Goal: Task Accomplishment & Management: Manage account settings

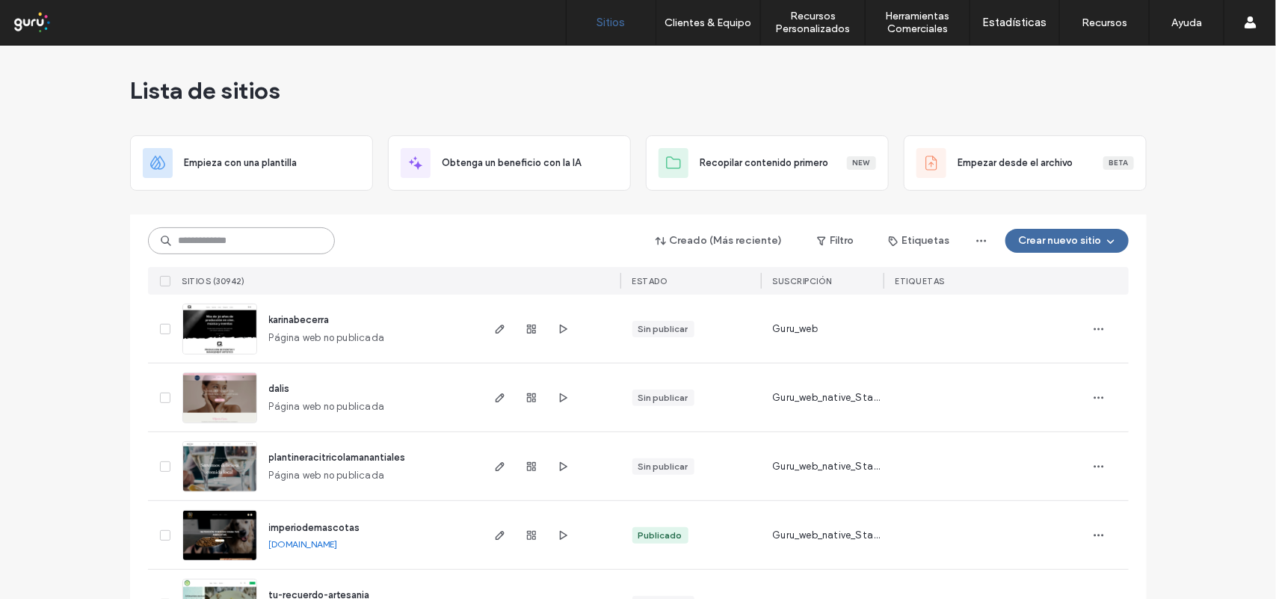
click at [293, 241] on input at bounding box center [241, 240] width 187 height 27
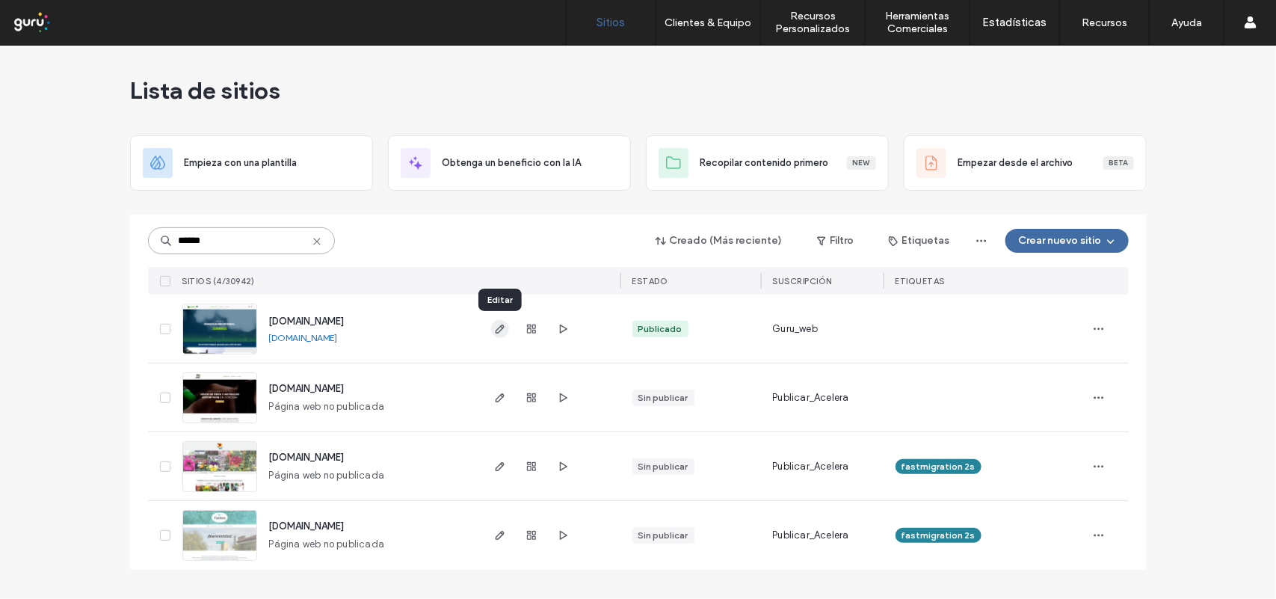
type input "******"
click at [495, 327] on icon "button" at bounding box center [500, 329] width 12 height 12
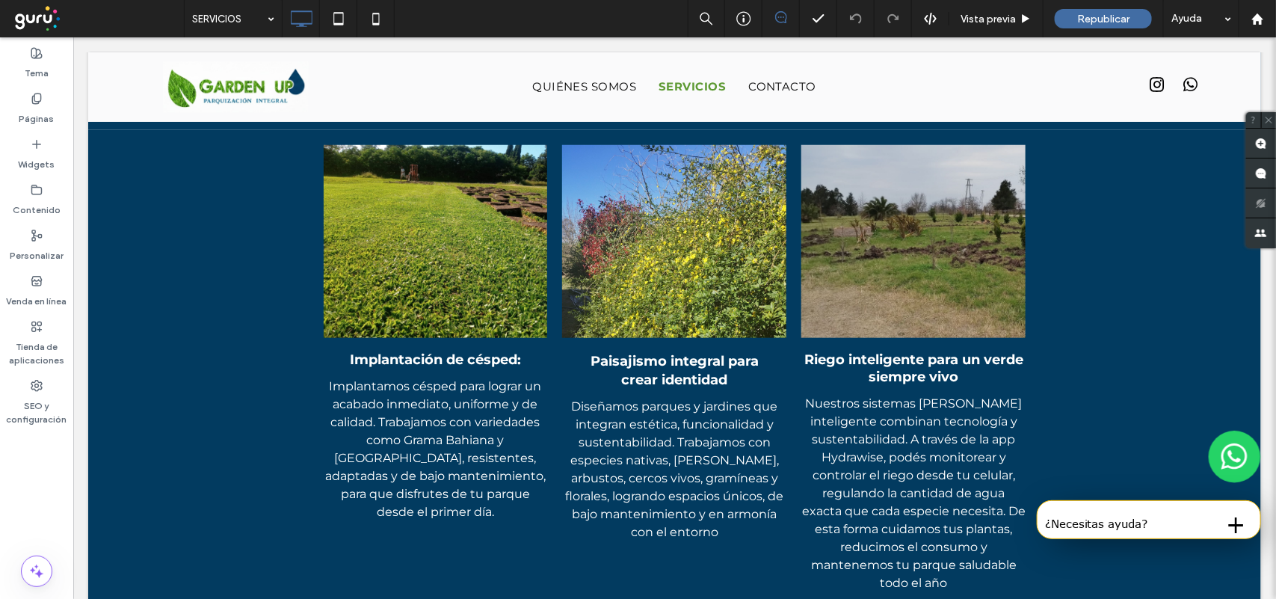
click at [1008, 315] on div at bounding box center [912, 240] width 224 height 193
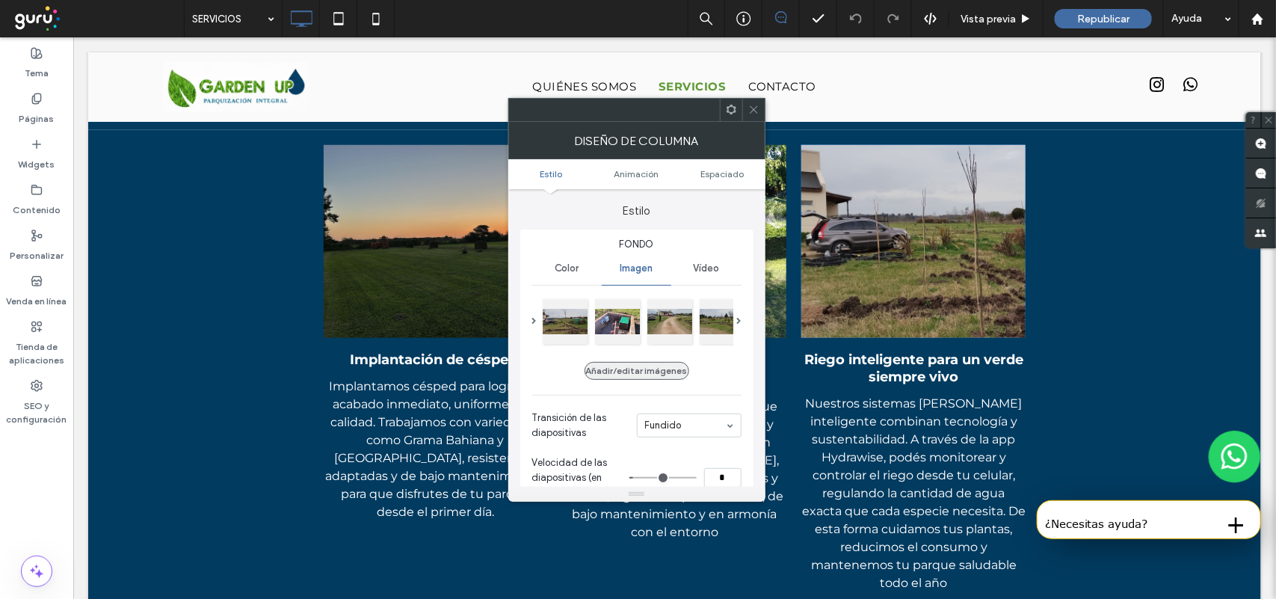
click at [671, 374] on button "Añadir/editar imágenes" at bounding box center [636, 371] width 105 height 18
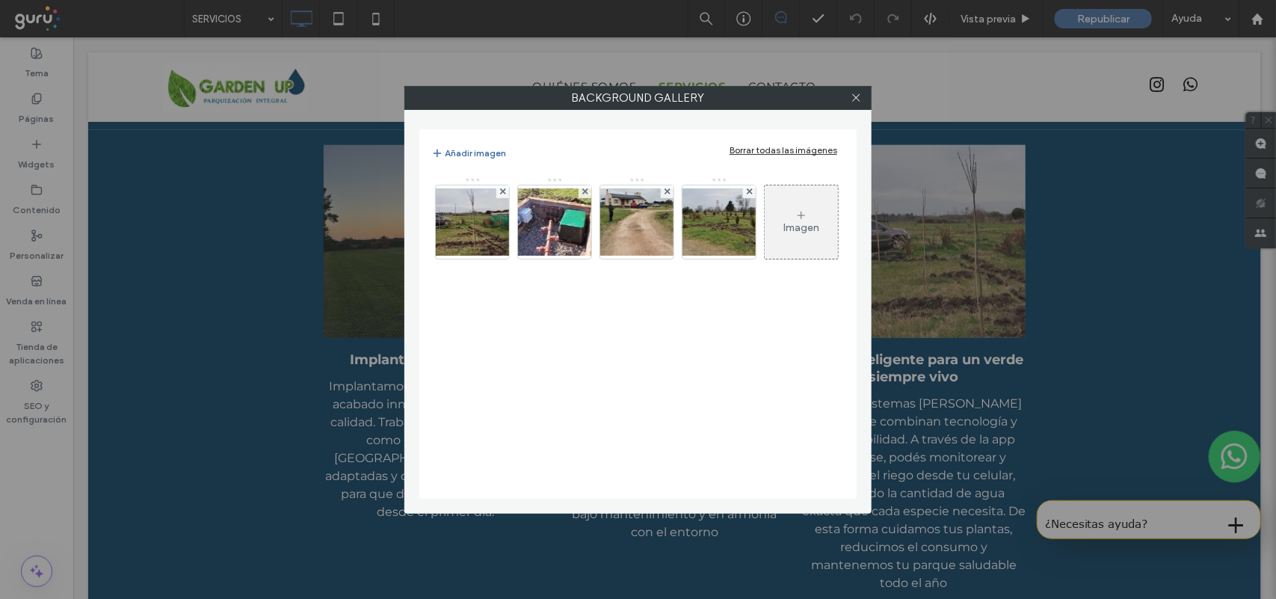
click at [795, 221] on icon at bounding box center [801, 215] width 12 height 12
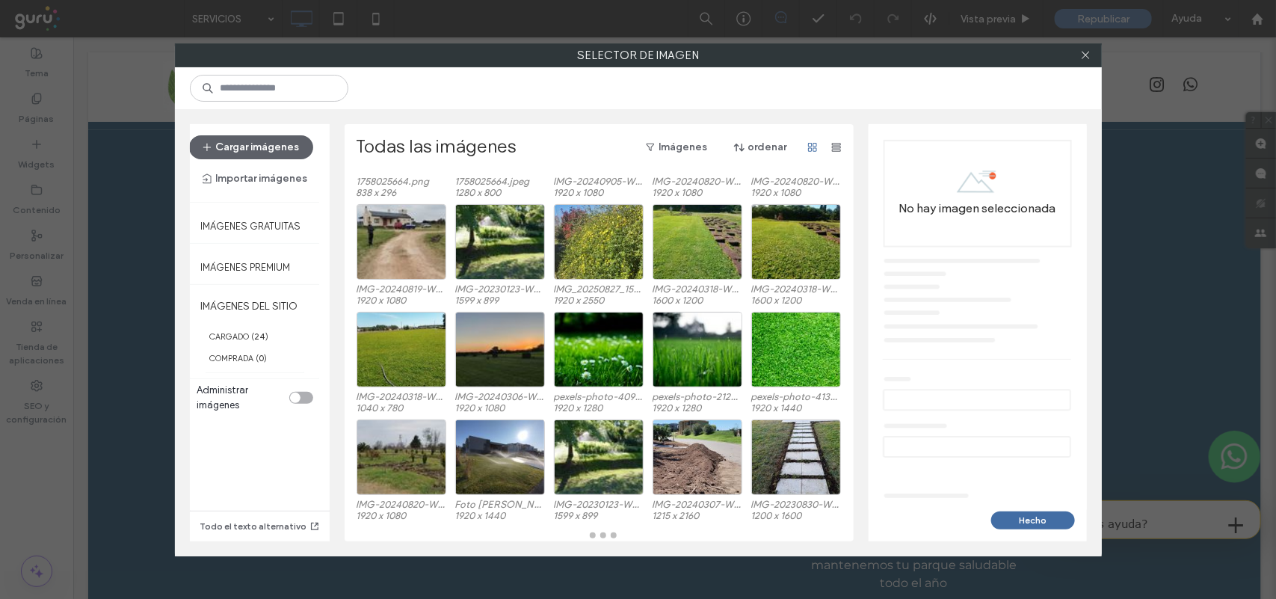
scroll to position [106, 0]
click at [293, 146] on button "Cargar imágenes" at bounding box center [251, 147] width 124 height 24
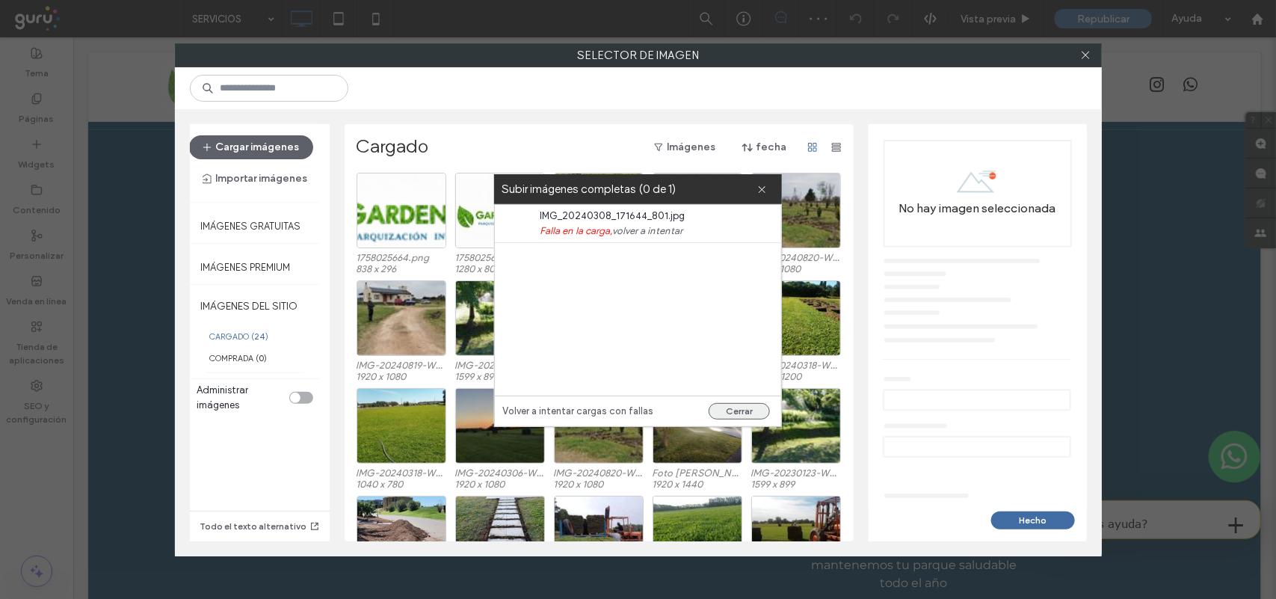
click at [729, 415] on button "Cerrar" at bounding box center [739, 411] width 61 height 16
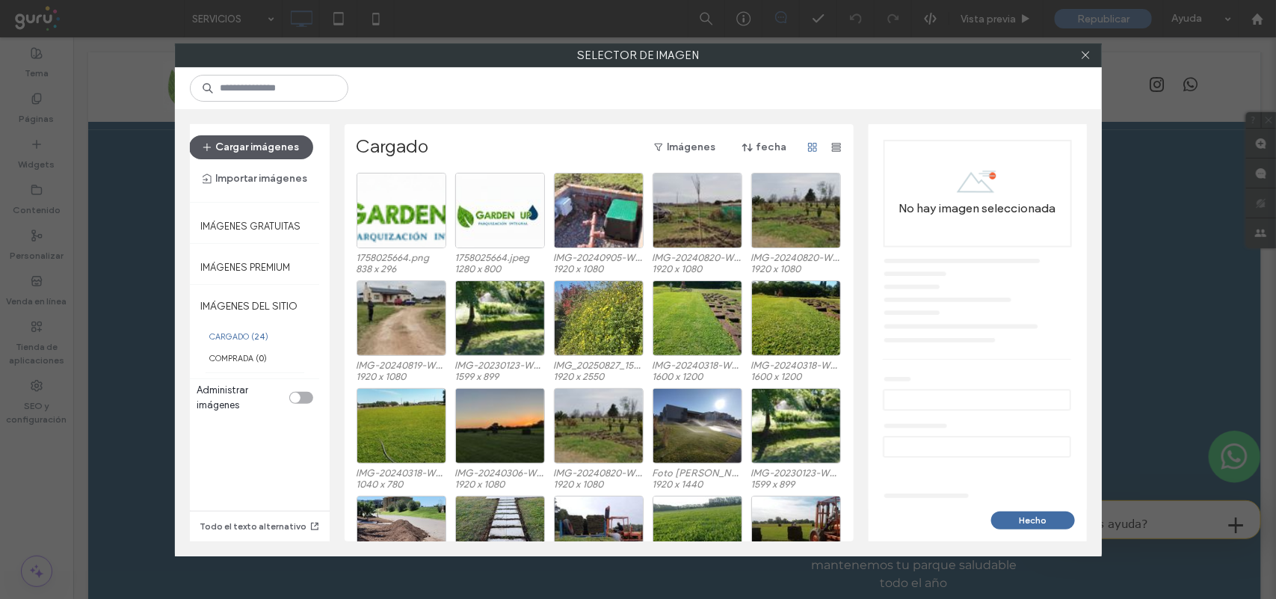
click at [247, 146] on button "Cargar imágenes" at bounding box center [251, 147] width 124 height 24
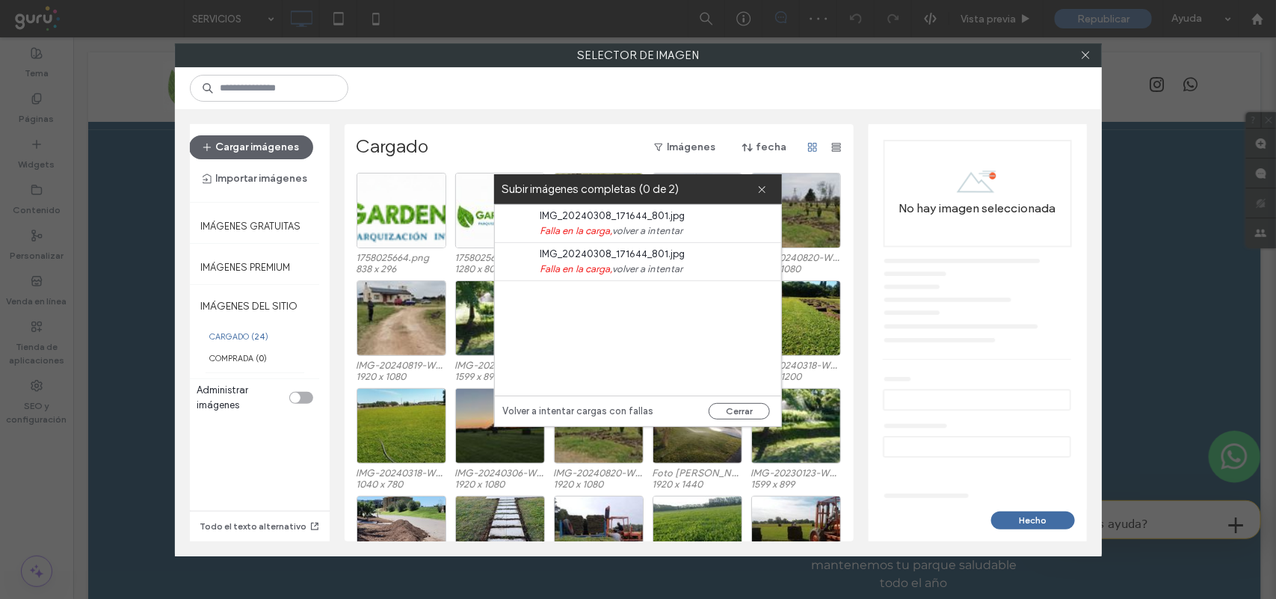
click at [638, 270] on link "volver a intentar" at bounding box center [647, 269] width 70 height 15
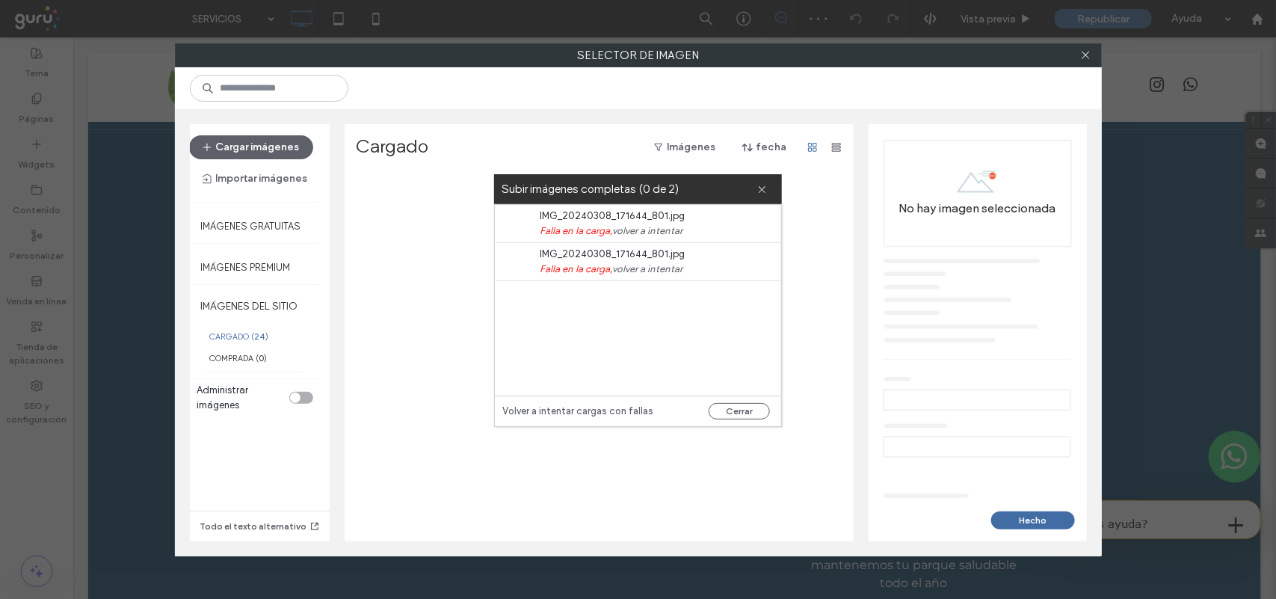
click at [638, 270] on link "volver a intentar" at bounding box center [647, 269] width 70 height 15
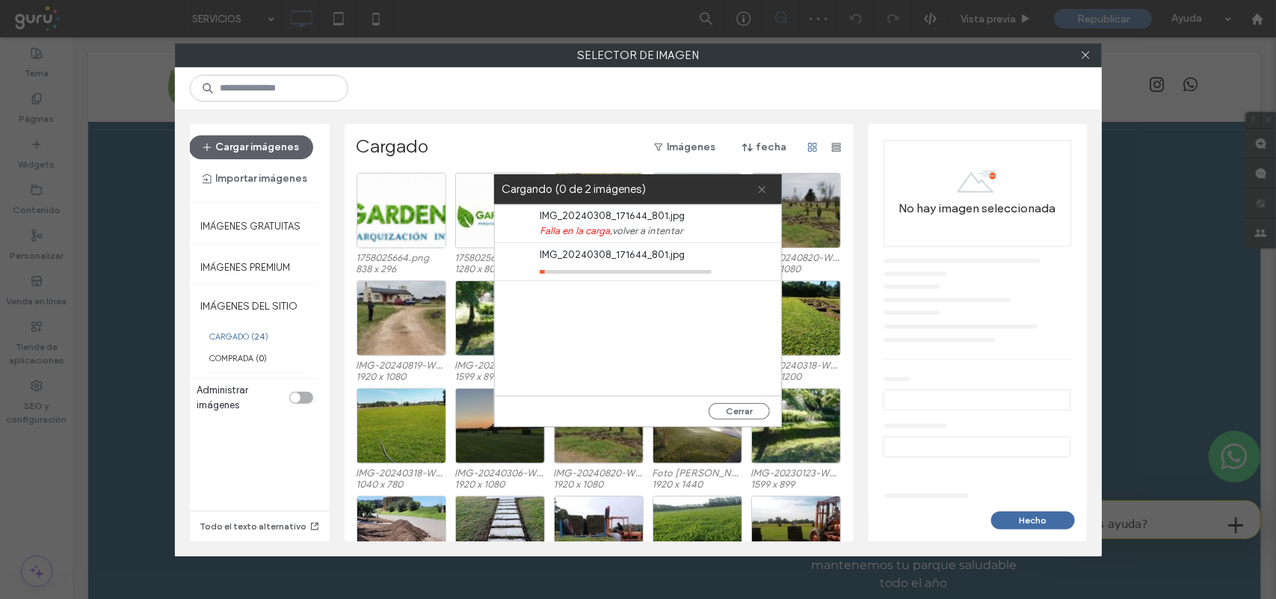
click at [759, 189] on icon at bounding box center [762, 190] width 10 height 10
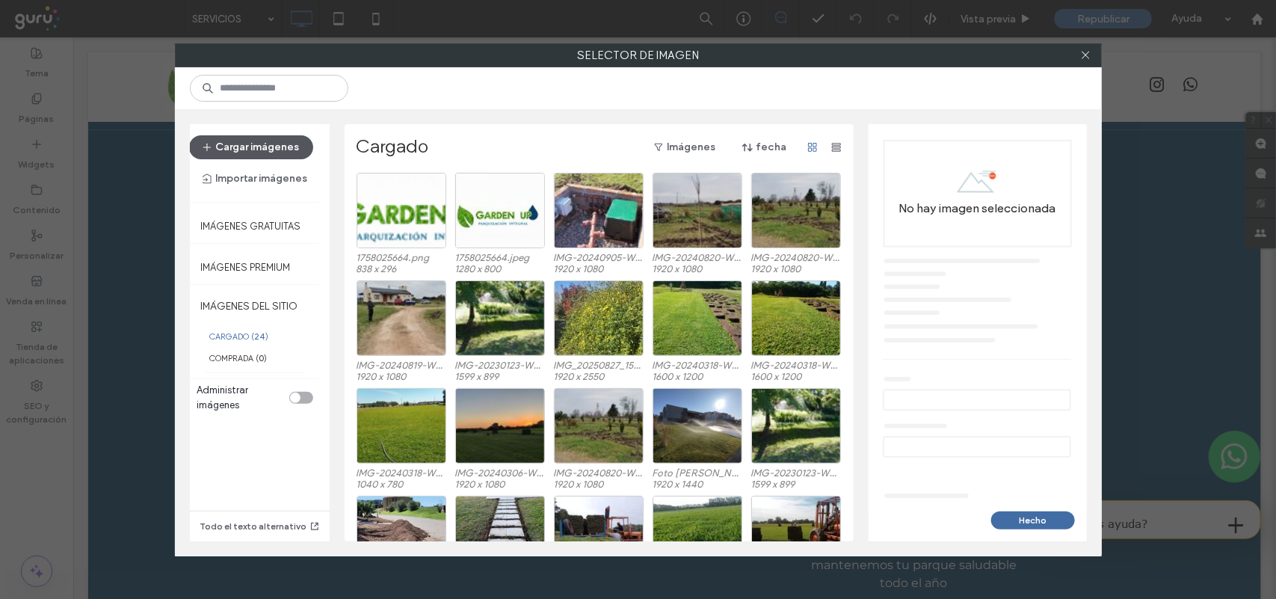
click at [277, 142] on button "Cargar imágenes" at bounding box center [251, 147] width 124 height 24
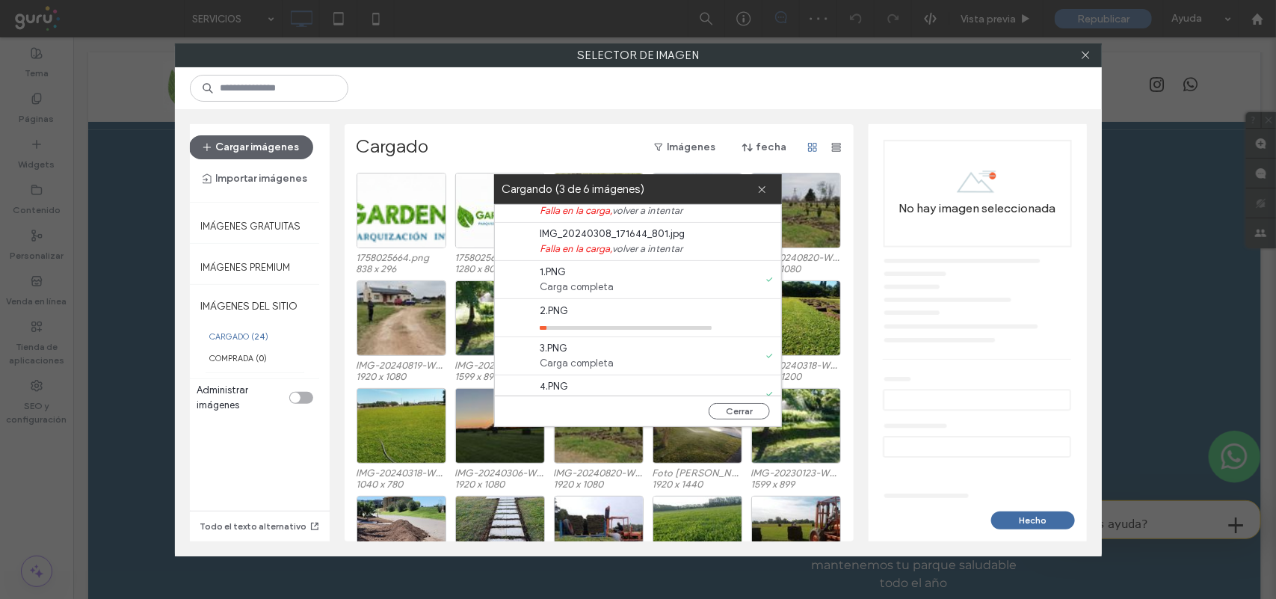
scroll to position [39, 0]
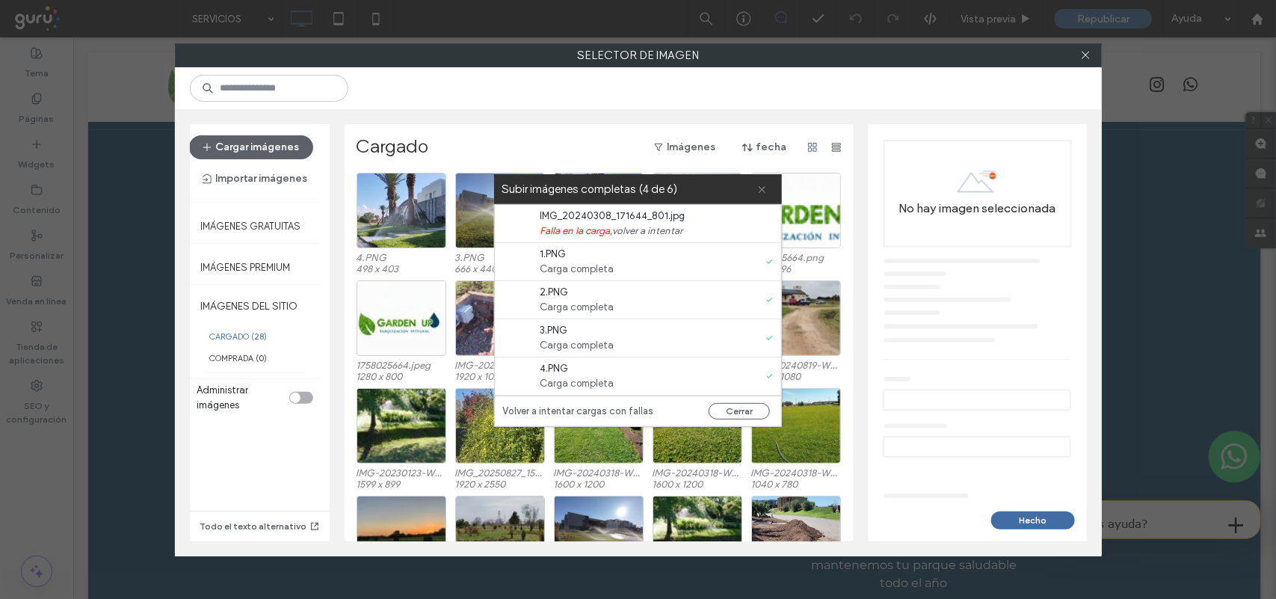
click at [763, 188] on use at bounding box center [762, 189] width 7 height 7
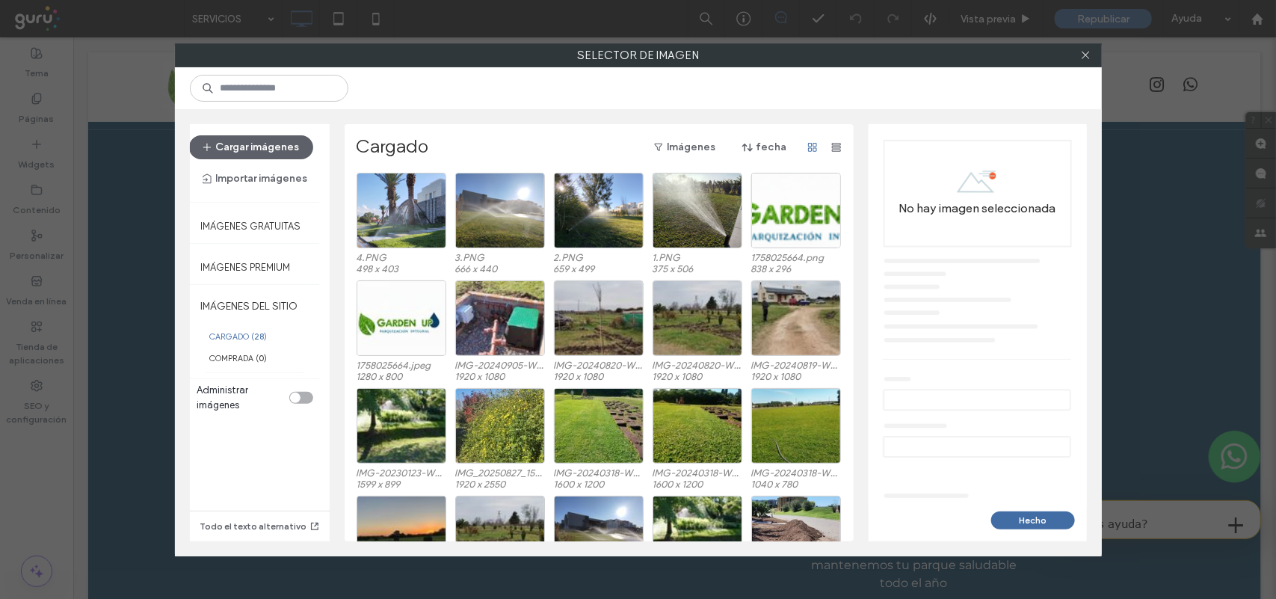
scroll to position [0, 0]
click at [671, 211] on div "Seleccione" at bounding box center [697, 210] width 90 height 75
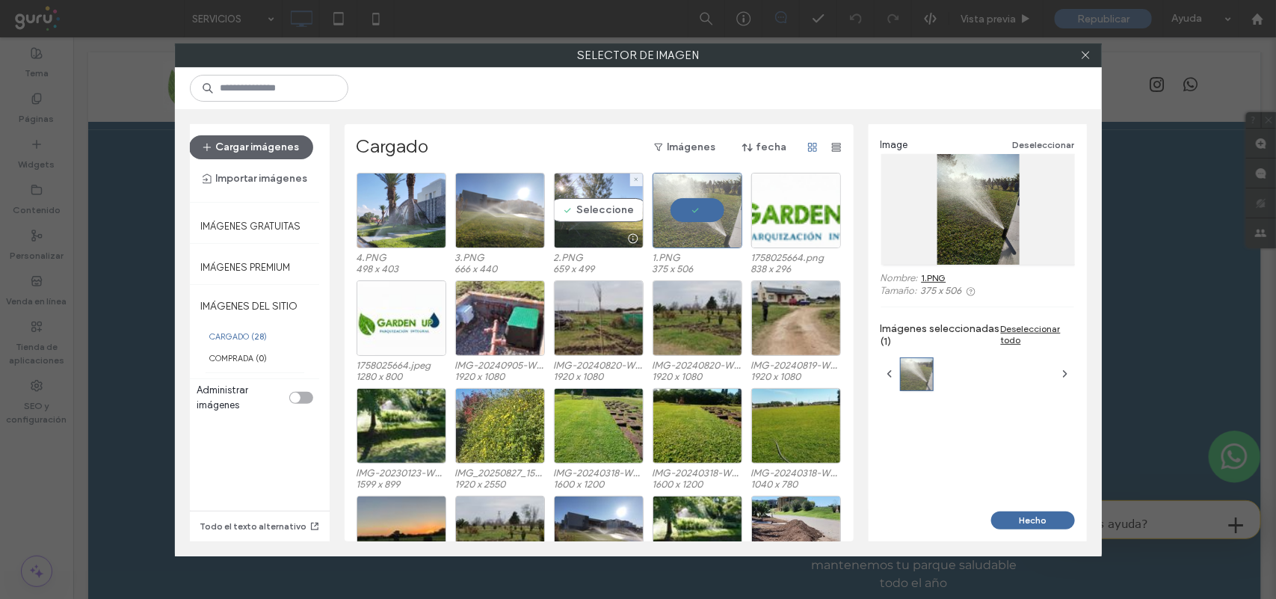
click at [607, 212] on div "Seleccione" at bounding box center [599, 210] width 90 height 75
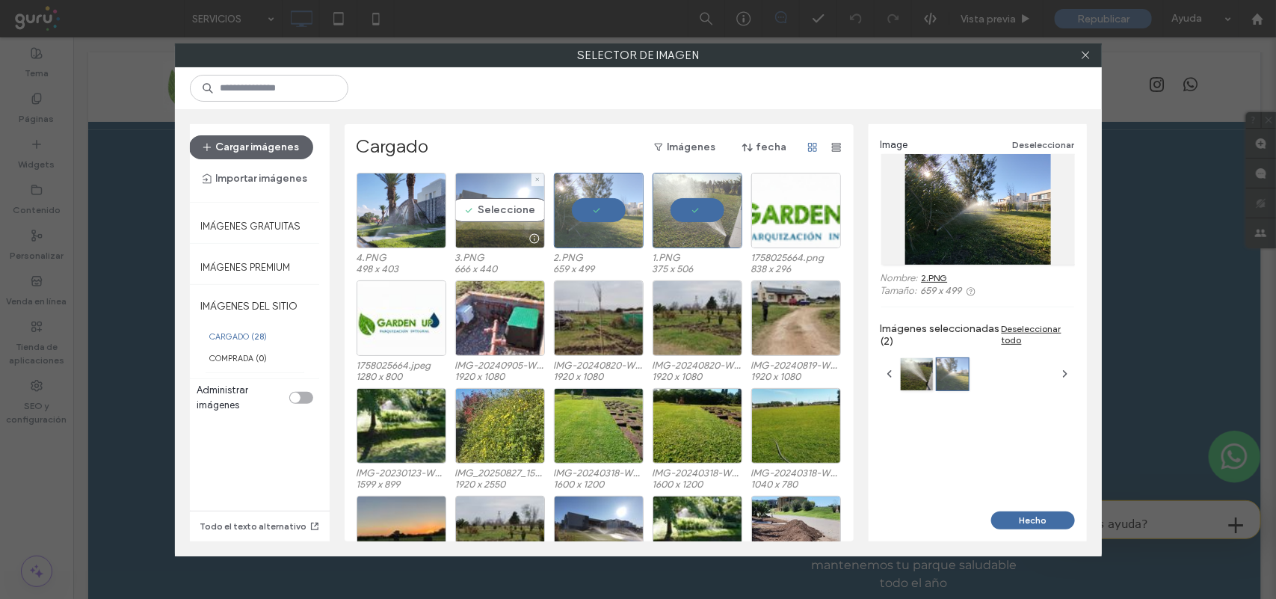
click at [496, 214] on div "Seleccione" at bounding box center [500, 210] width 90 height 75
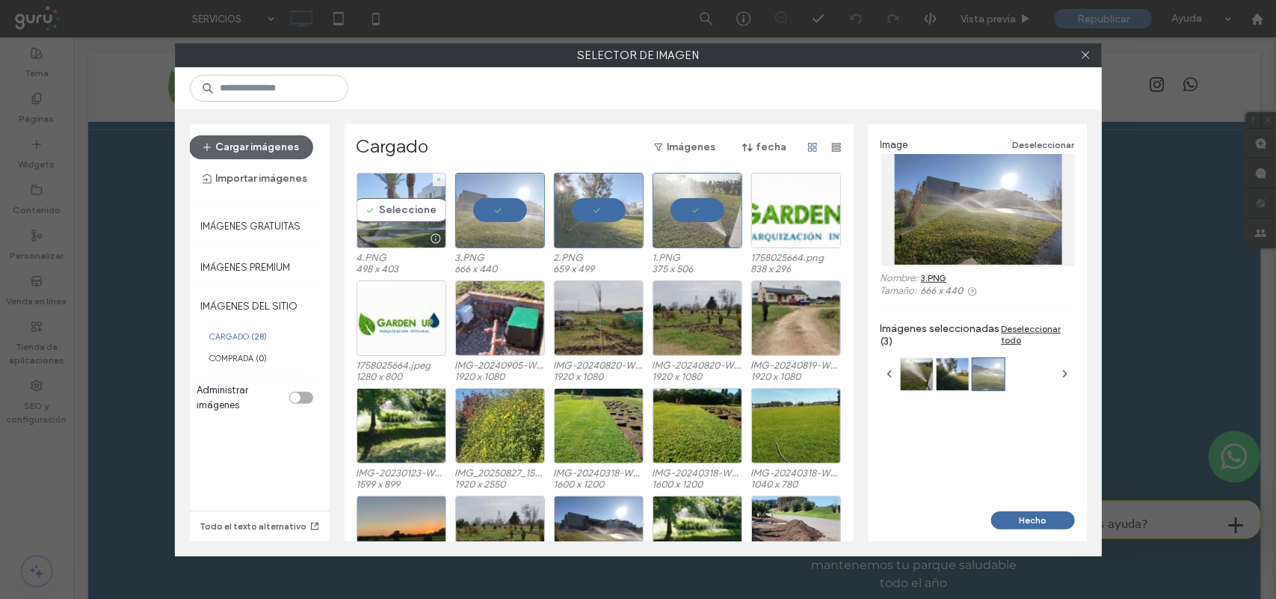
click at [406, 213] on div "Seleccione" at bounding box center [401, 210] width 90 height 75
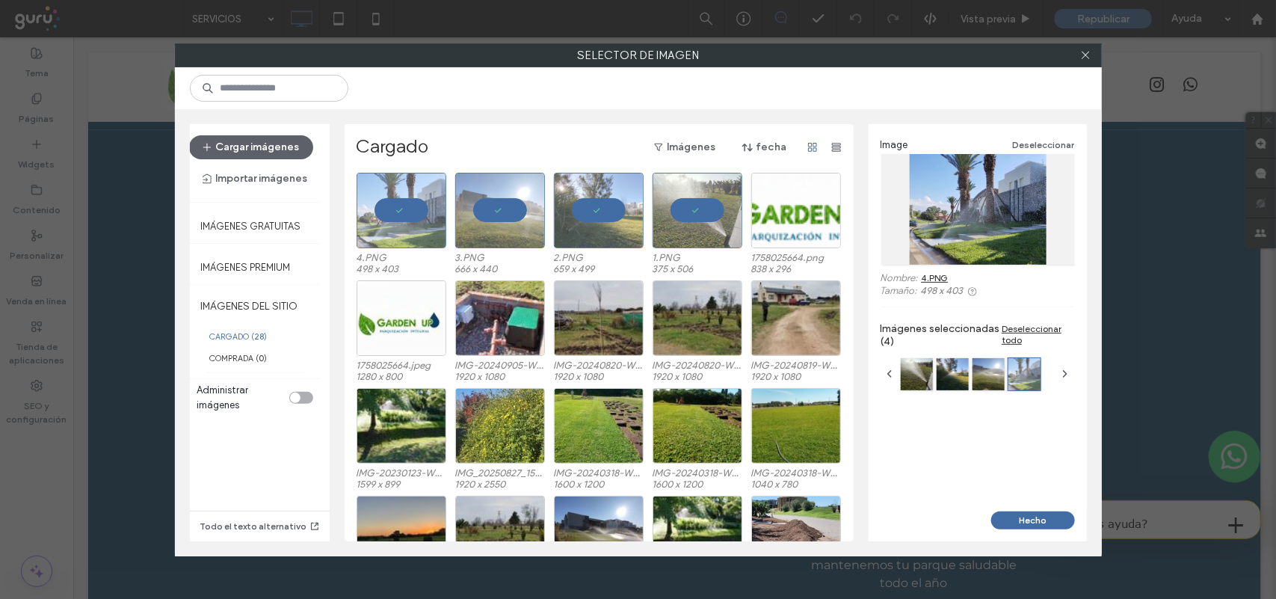
click at [1041, 510] on div "Image Deseleccionar Nombre: 4.PNG Tamaño: 498 x 403 Imágenes seleccionadas (4) …" at bounding box center [977, 317] width 218 height 387
click at [1051, 516] on button "Hecho" at bounding box center [1033, 520] width 84 height 18
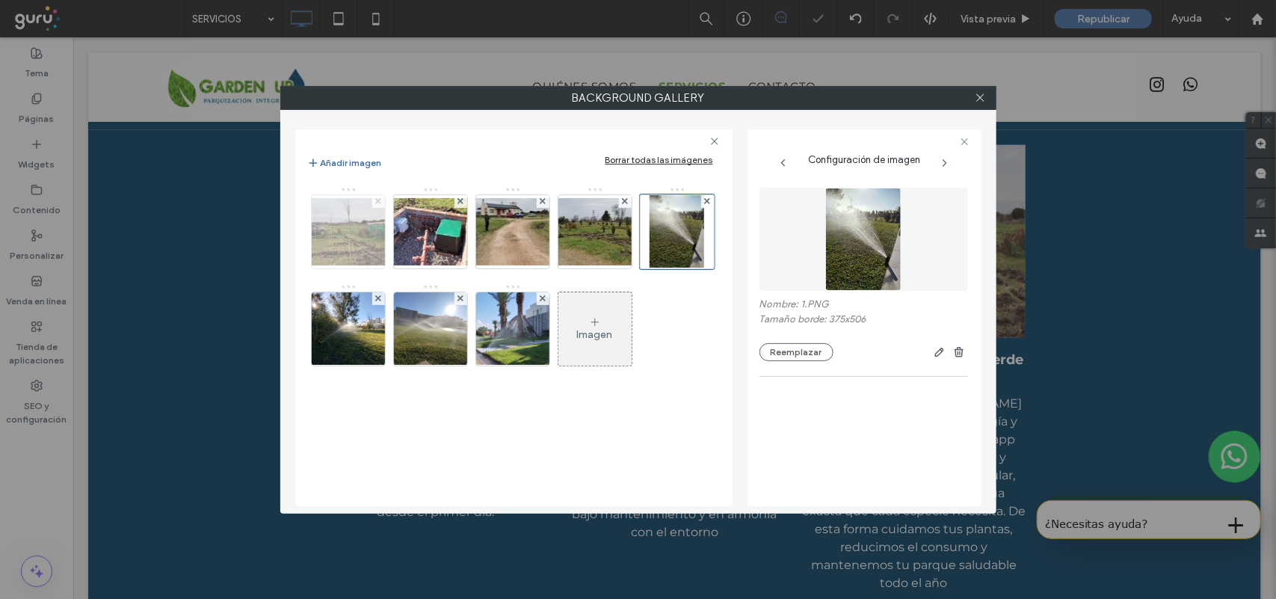
click at [375, 200] on icon at bounding box center [378, 201] width 6 height 6
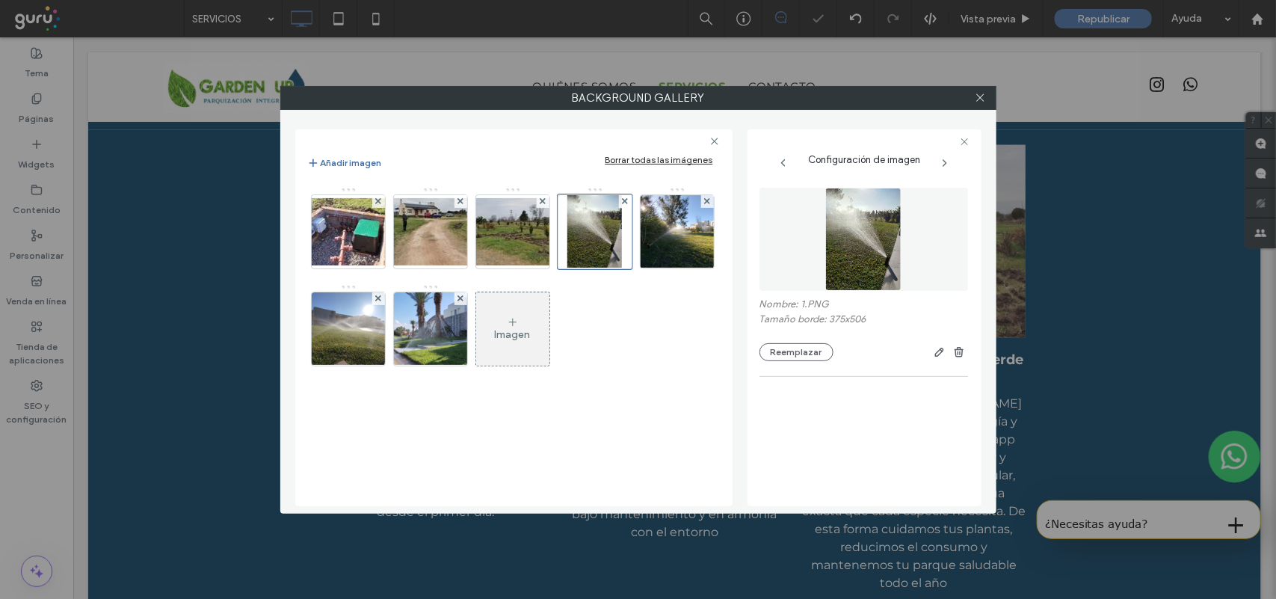
click at [375, 200] on icon at bounding box center [378, 201] width 6 height 6
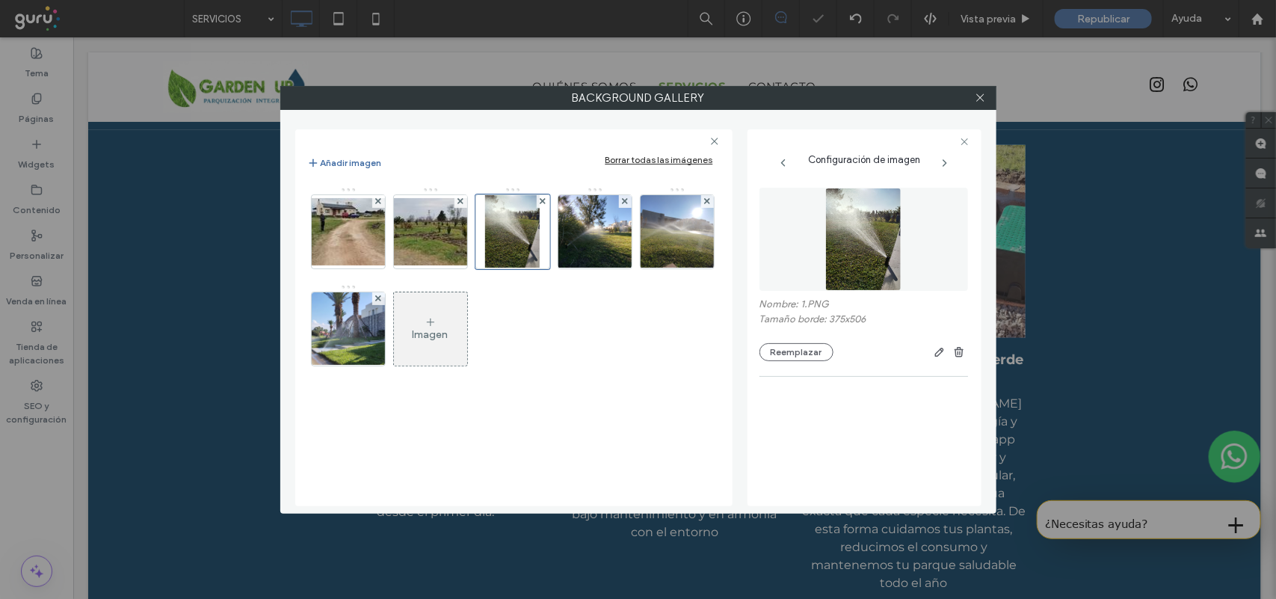
click at [375, 200] on icon at bounding box center [378, 201] width 6 height 6
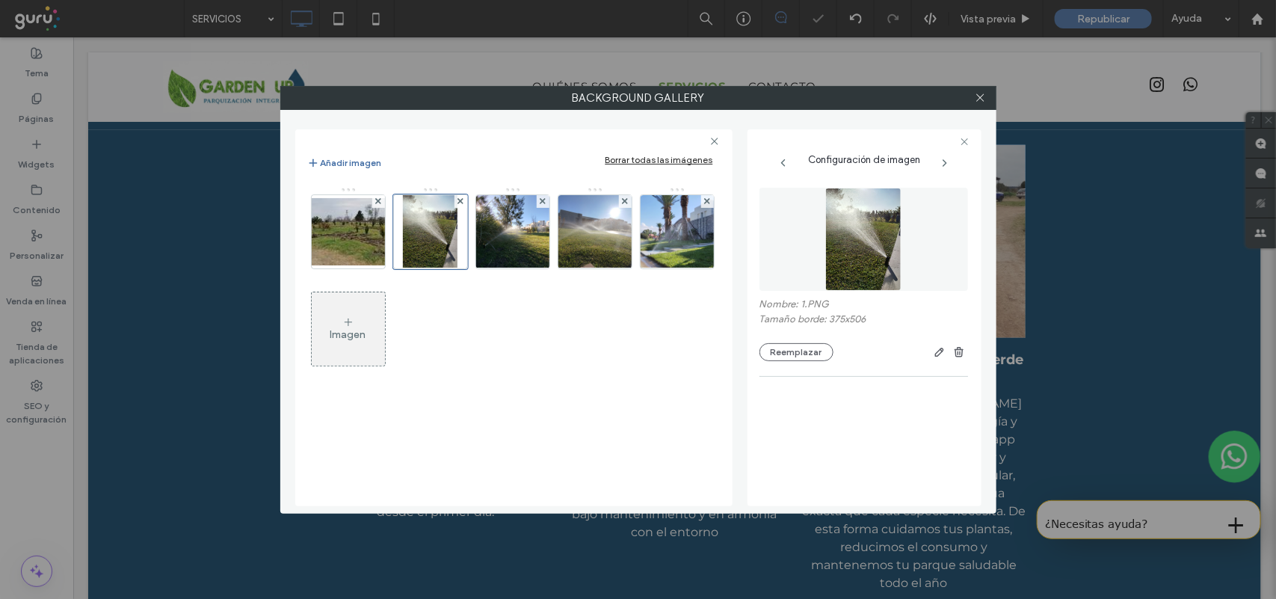
click at [375, 200] on icon at bounding box center [378, 201] width 6 height 6
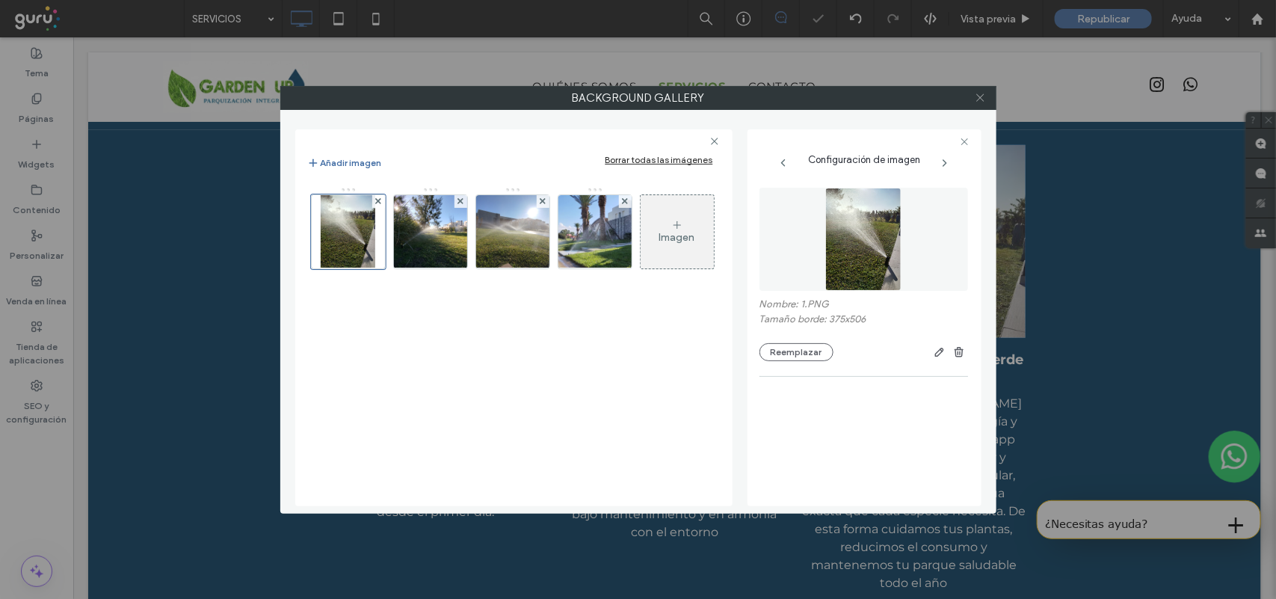
click at [975, 95] on icon at bounding box center [980, 97] width 11 height 11
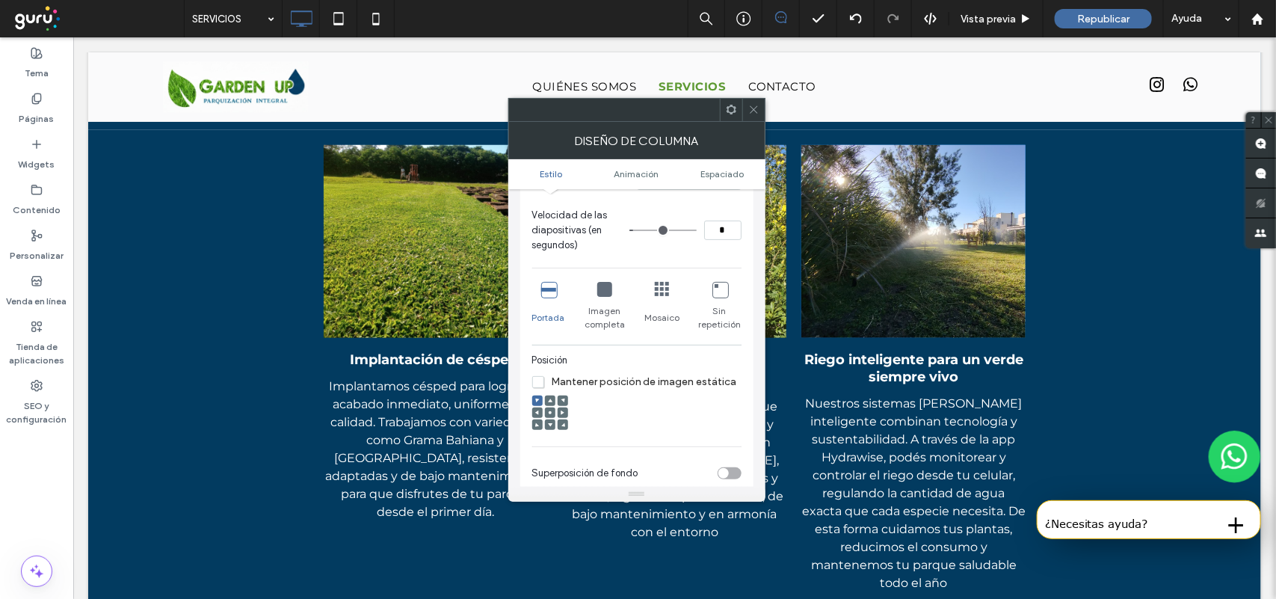
scroll to position [280, 0]
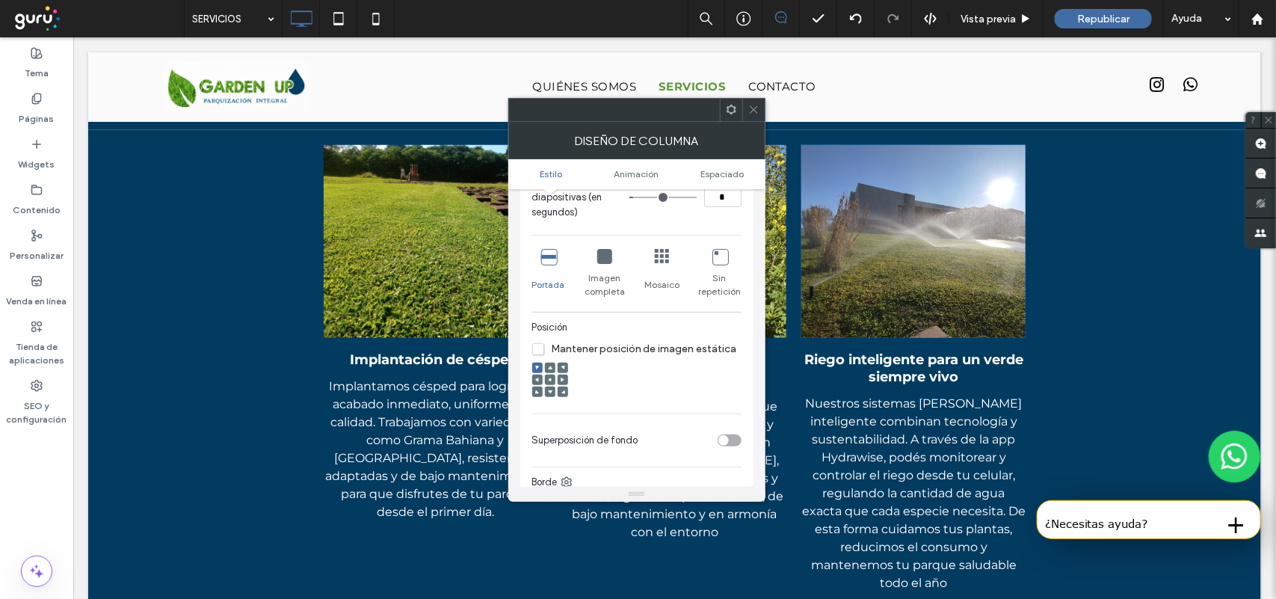
click at [548, 394] on icon at bounding box center [550, 391] width 4 height 4
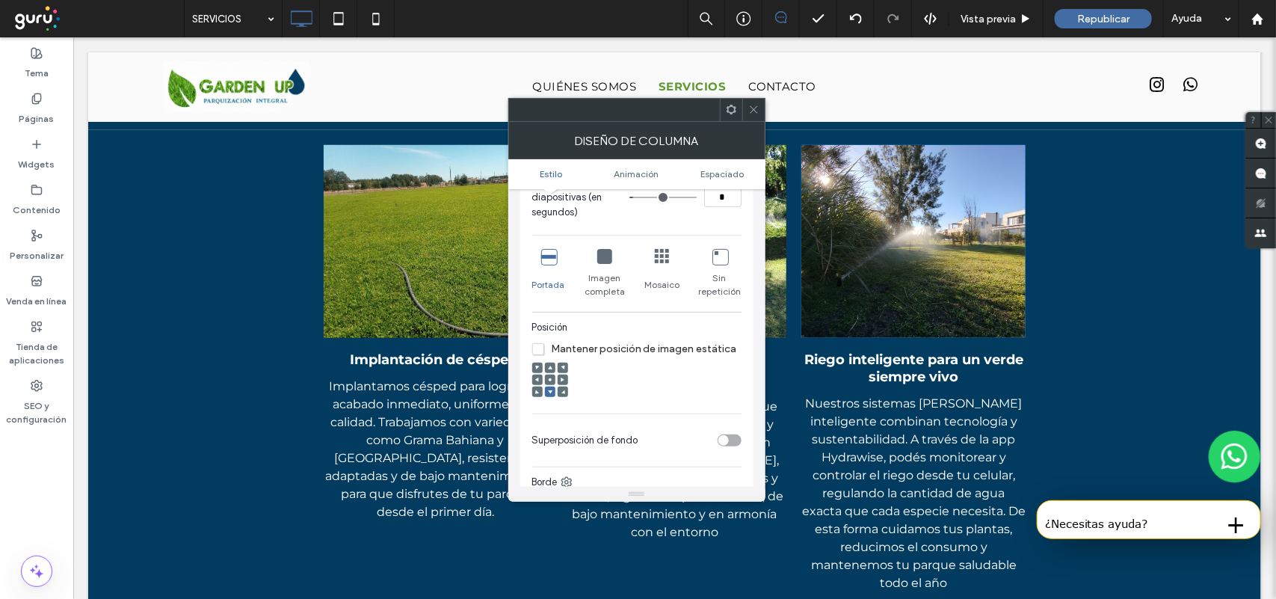
click at [549, 380] on use at bounding box center [550, 379] width 3 height 3
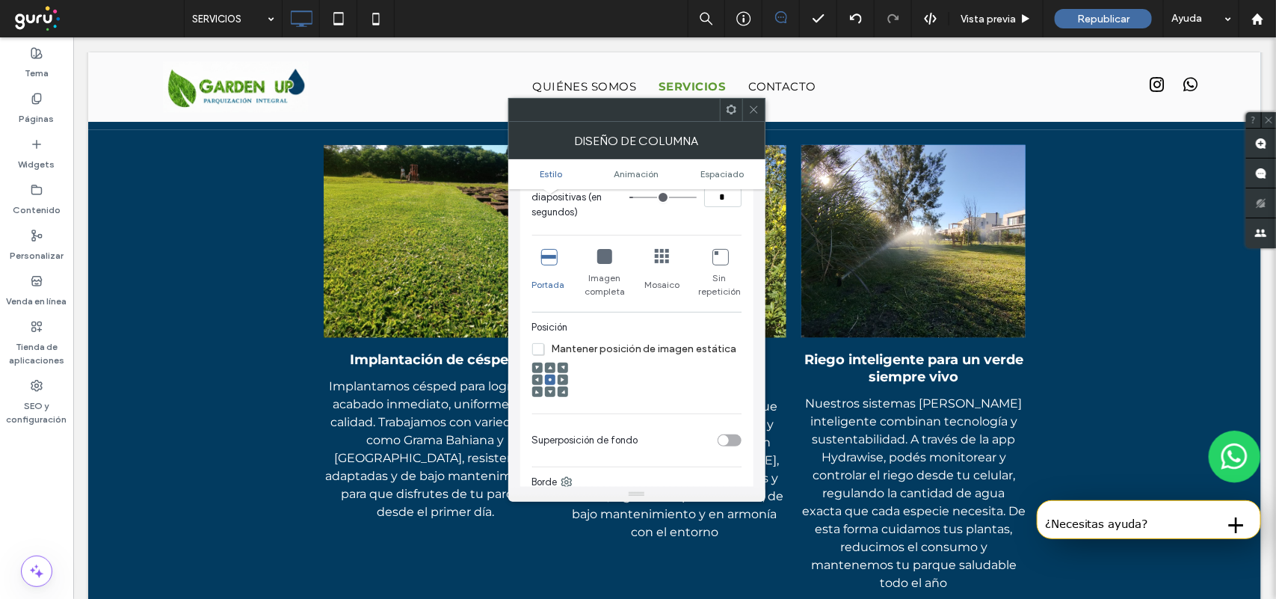
click at [751, 106] on icon at bounding box center [753, 109] width 11 height 11
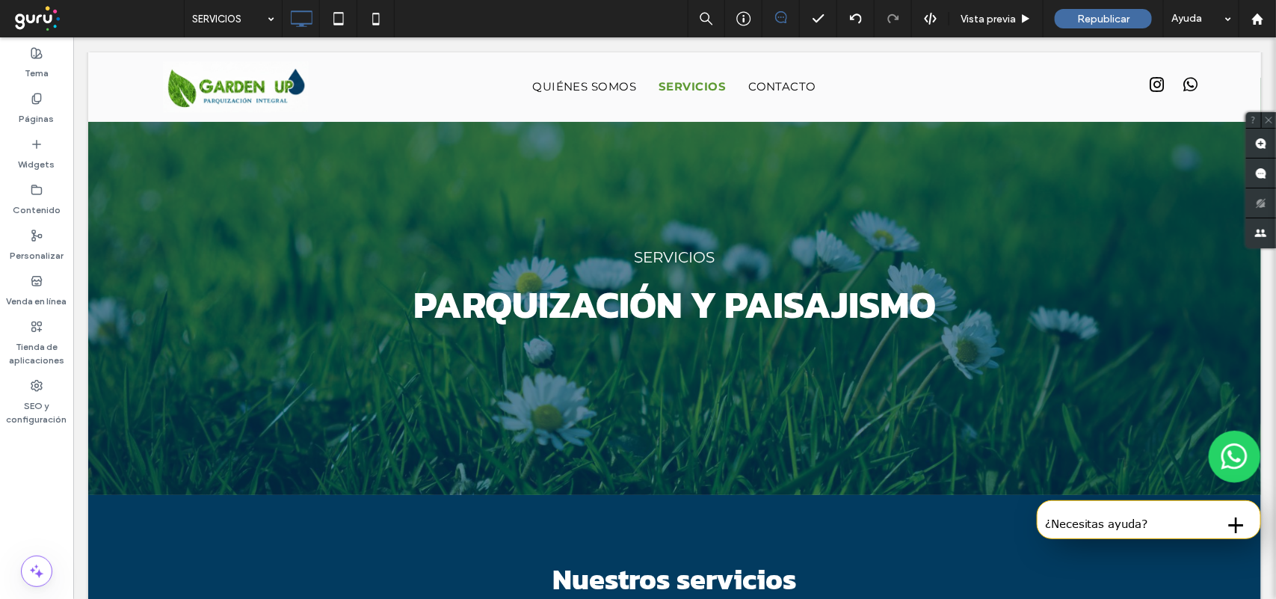
scroll to position [0, 0]
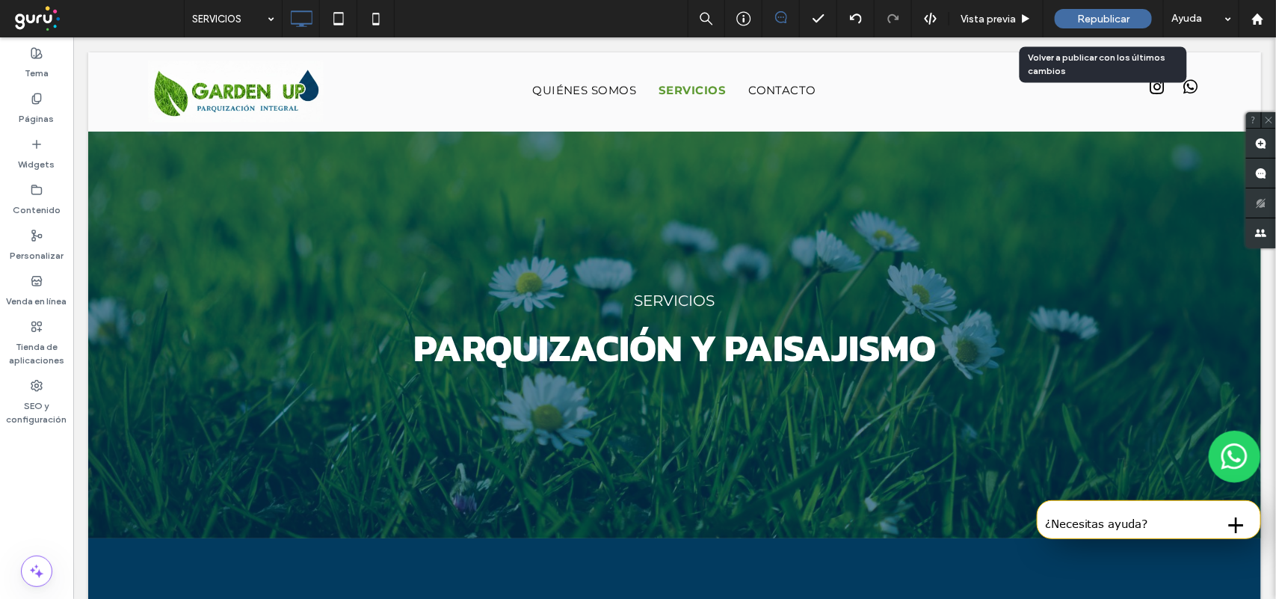
click at [1081, 27] on div "Republicar" at bounding box center [1103, 18] width 97 height 19
